Goal: Contribute content: Add original content to the website for others to see

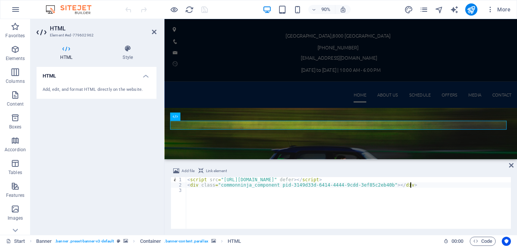
click at [421, 186] on div "< script src = "[URL][DOMAIN_NAME]" defer > </ script > < div class = "commonni…" at bounding box center [348, 208] width 325 height 62
type textarea "<div class="commonninja_component pid-3149d33d-6414-4444-9cdd-3ef85c2eb40b"></d…"
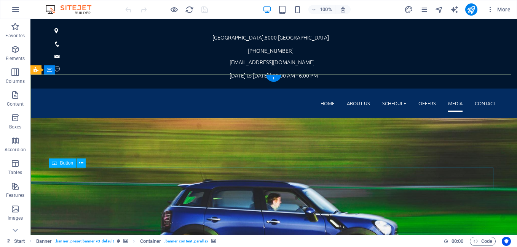
scroll to position [76, 0]
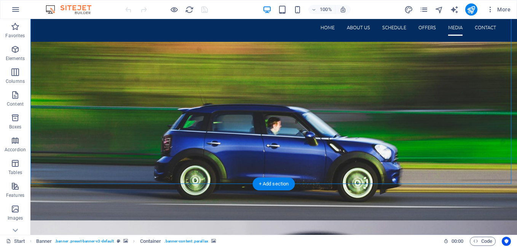
scroll to position [38, 0]
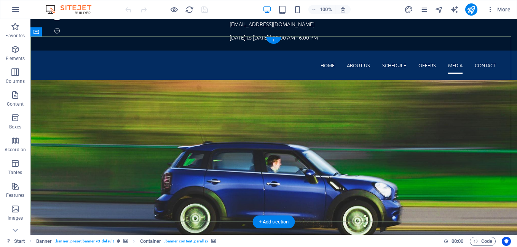
drag, startPoint x: 272, startPoint y: 41, endPoint x: 110, endPoint y: 22, distance: 162.8
click at [272, 41] on div "+" at bounding box center [273, 40] width 15 height 7
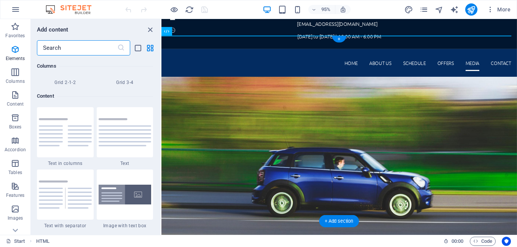
scroll to position [1331, 0]
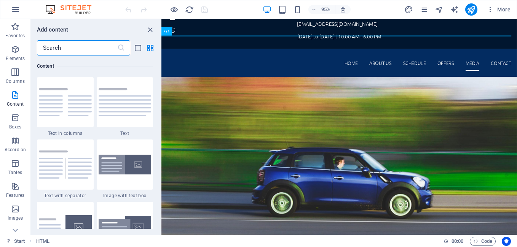
click at [81, 53] on input "text" at bounding box center [77, 47] width 80 height 15
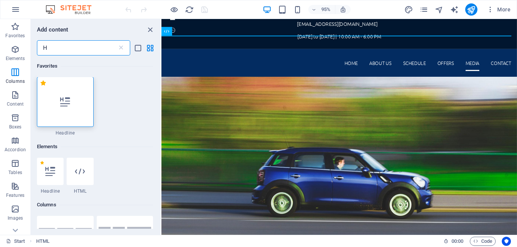
scroll to position [0, 0]
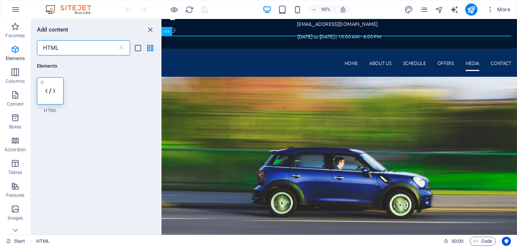
type input "HTML"
click at [57, 89] on div at bounding box center [50, 90] width 27 height 27
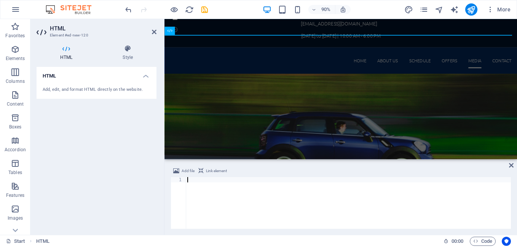
click at [223, 177] on div at bounding box center [348, 208] width 325 height 62
click at [207, 180] on div at bounding box center [348, 208] width 325 height 62
paste textarea "<iframe src="[URL][DOMAIN_NAME]" height="100%" width="100%" frameBorder="0"></i…"
type textarea "<iframe src="[URL][DOMAIN_NAME]" height="100%" width="100%" frameBorder="0"></i…"
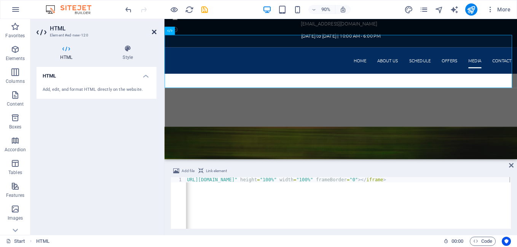
click at [152, 33] on icon at bounding box center [154, 32] width 5 height 6
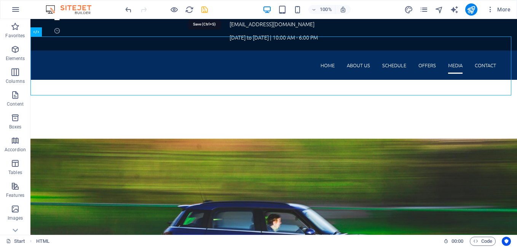
click at [204, 9] on icon "save" at bounding box center [204, 9] width 9 height 9
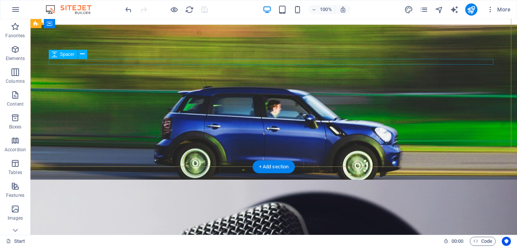
scroll to position [0, 0]
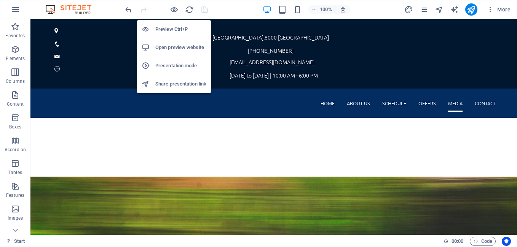
click at [168, 48] on h6 "Open preview website" at bounding box center [180, 47] width 51 height 9
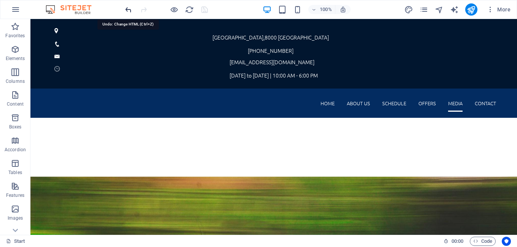
click at [127, 11] on icon "undo" at bounding box center [128, 9] width 9 height 9
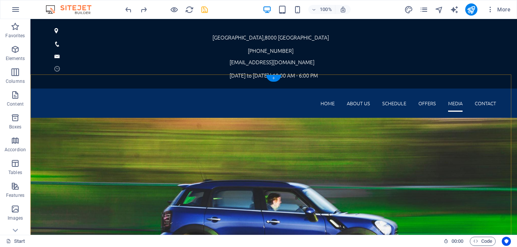
click at [273, 81] on div "+" at bounding box center [273, 78] width 15 height 7
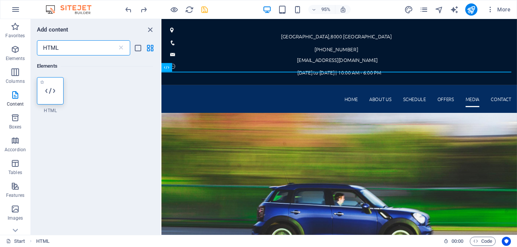
click at [41, 94] on div at bounding box center [50, 90] width 27 height 27
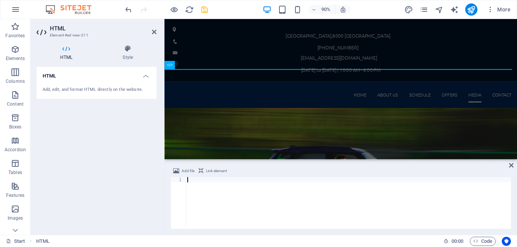
click at [217, 177] on div at bounding box center [348, 208] width 325 height 62
type textarea "<iframe src="[URL][DOMAIN_NAME]" height="100%" width="100%" frameBorder="0"></i…"
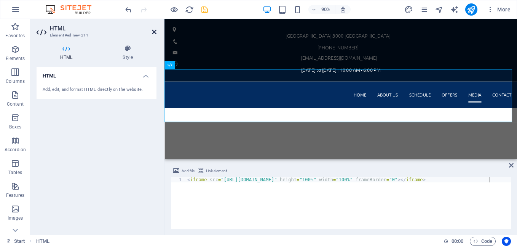
click at [153, 33] on icon at bounding box center [154, 32] width 5 height 6
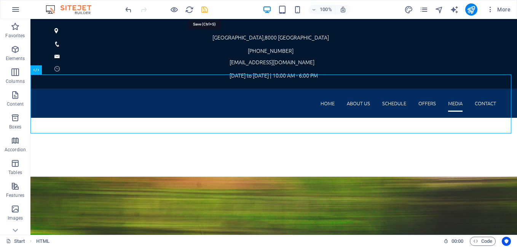
click at [205, 9] on icon "save" at bounding box center [204, 9] width 9 height 9
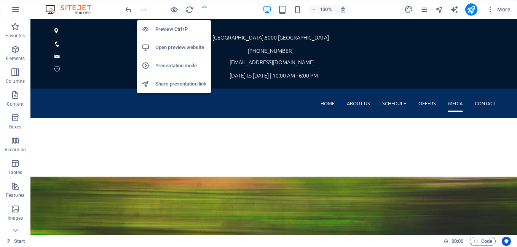
click at [174, 48] on h6 "Open preview website" at bounding box center [180, 47] width 51 height 9
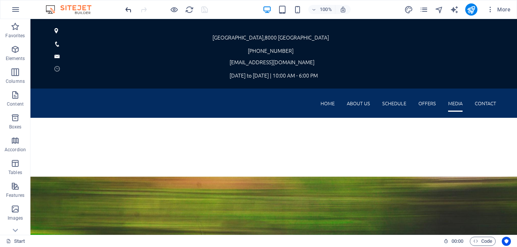
click at [124, 11] on icon "undo" at bounding box center [128, 9] width 9 height 9
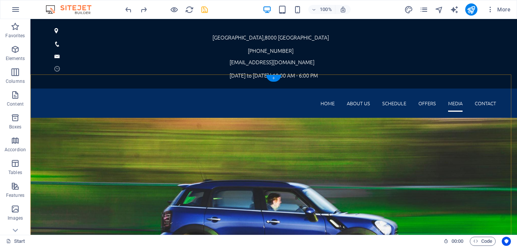
click at [272, 79] on div "+" at bounding box center [273, 78] width 15 height 7
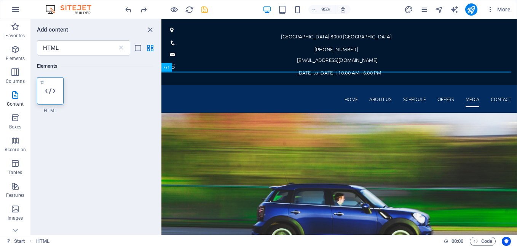
click at [57, 95] on div at bounding box center [50, 90] width 27 height 27
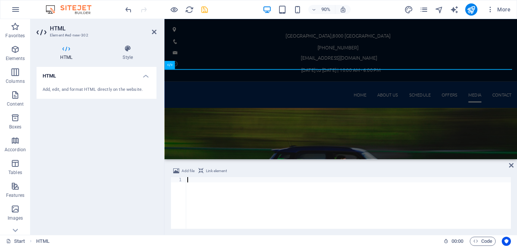
click at [216, 177] on div at bounding box center [348, 208] width 325 height 62
paste textarea "<iframe src="[URL][DOMAIN_NAME]" height="100%" width="100%" frameBorder="0"></i…"
type textarea "<iframe src="[URL][DOMAIN_NAME]" height="100%" width="100%" frameBorder="0"></i…"
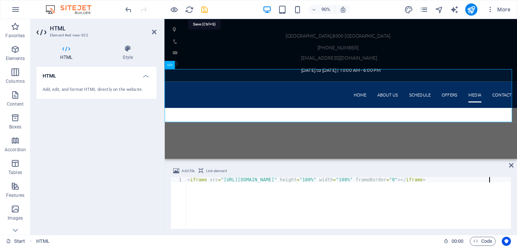
click at [202, 10] on icon "save" at bounding box center [204, 9] width 9 height 9
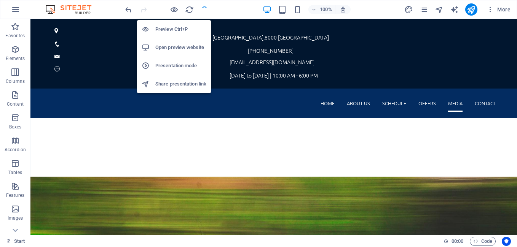
click at [178, 48] on h6 "Open preview website" at bounding box center [180, 47] width 51 height 9
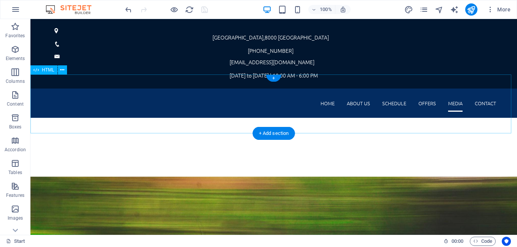
click at [87, 118] on div at bounding box center [273, 147] width 486 height 59
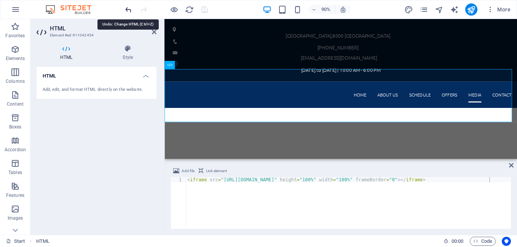
click at [126, 6] on icon "undo" at bounding box center [128, 9] width 9 height 9
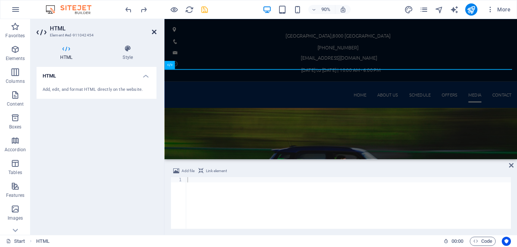
click at [155, 30] on icon at bounding box center [154, 32] width 5 height 6
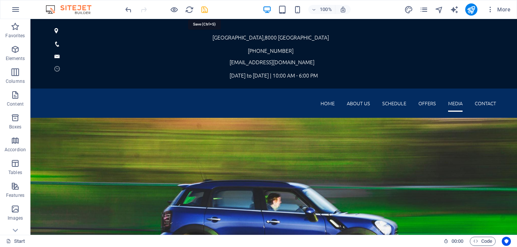
click at [204, 10] on icon "save" at bounding box center [204, 9] width 9 height 9
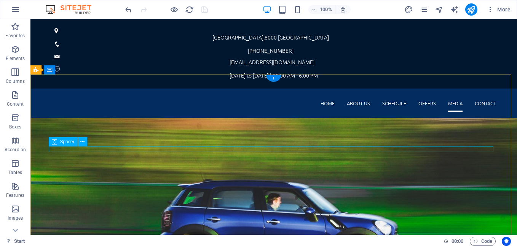
scroll to position [76, 0]
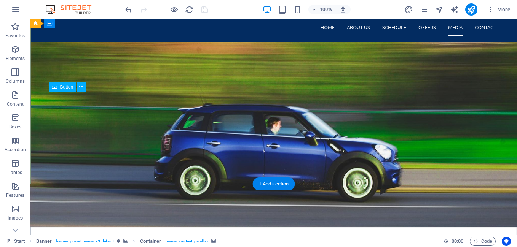
scroll to position [0, 0]
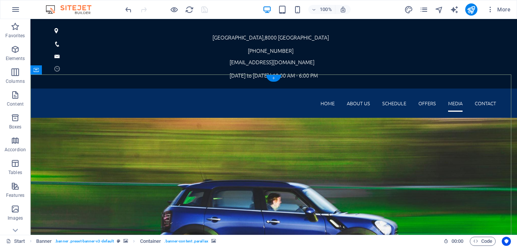
click at [273, 76] on div "+" at bounding box center [273, 78] width 15 height 7
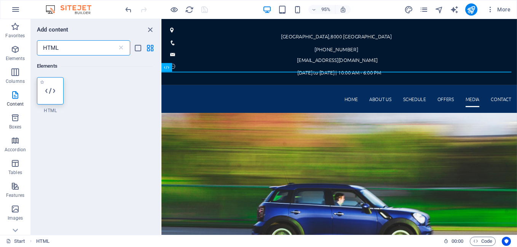
click at [49, 89] on icon at bounding box center [50, 91] width 10 height 10
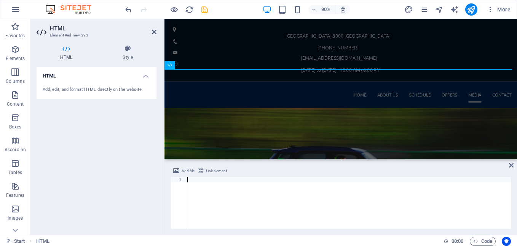
click at [268, 182] on div at bounding box center [348, 208] width 325 height 62
type textarea "<iframe frameborder="0" scrolling="no" width="550" height="575" src="[URL][DOMA…"
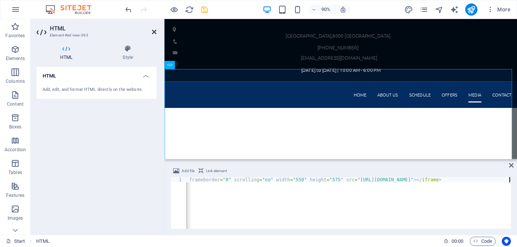
click at [153, 31] on icon at bounding box center [154, 32] width 5 height 6
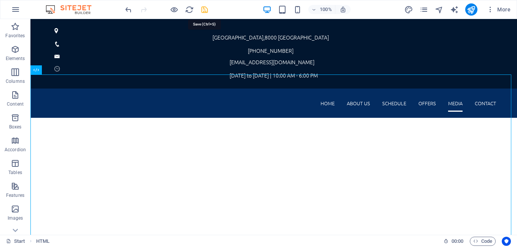
click at [203, 9] on icon "save" at bounding box center [204, 9] width 9 height 9
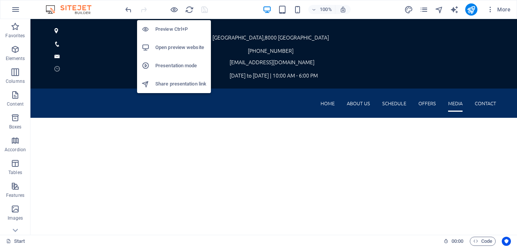
click at [170, 43] on h6 "Open preview website" at bounding box center [180, 47] width 51 height 9
click at [172, 27] on h6 "Preview Ctrl+P" at bounding box center [180, 29] width 51 height 9
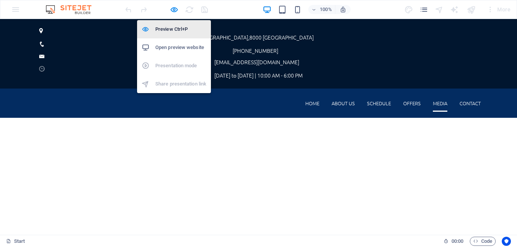
click at [172, 30] on h6 "Preview Ctrl+P" at bounding box center [180, 29] width 51 height 9
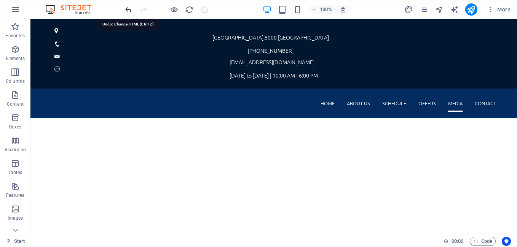
click at [125, 7] on icon "undo" at bounding box center [128, 9] width 9 height 9
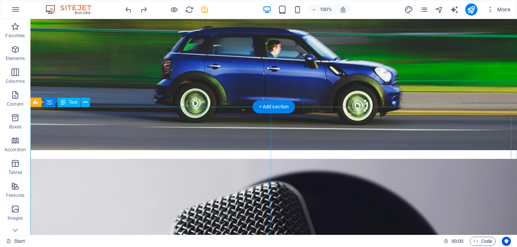
scroll to position [0, 0]
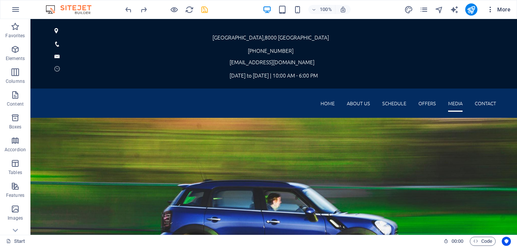
click at [512, 12] on button "More" at bounding box center [498, 9] width 30 height 12
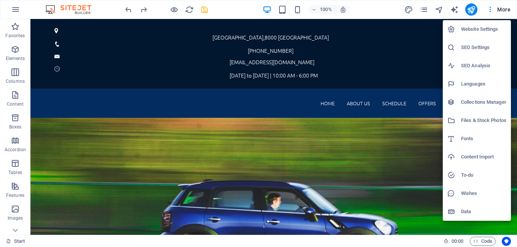
click at [15, 229] on div at bounding box center [258, 123] width 517 height 247
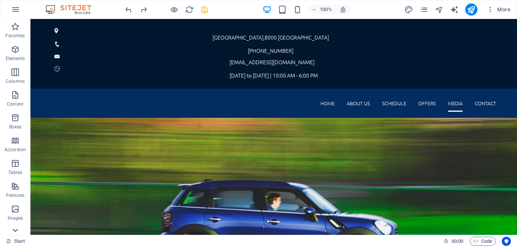
click at [15, 230] on icon at bounding box center [15, 230] width 11 height 11
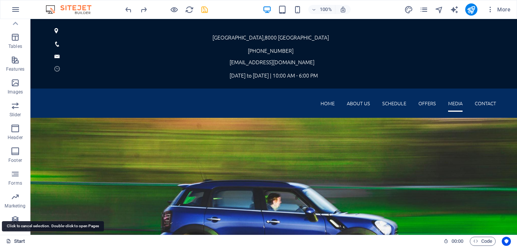
click at [17, 239] on link "Start" at bounding box center [15, 241] width 19 height 9
click at [13, 10] on icon "button" at bounding box center [15, 9] width 9 height 9
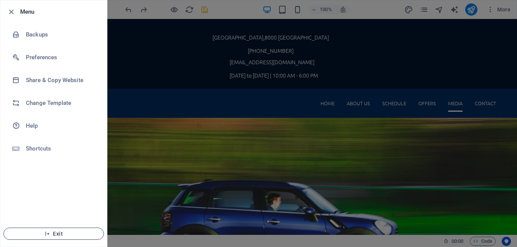
click at [63, 235] on span "Exit" at bounding box center [53, 234] width 87 height 6
